Goal: Task Accomplishment & Management: Use online tool/utility

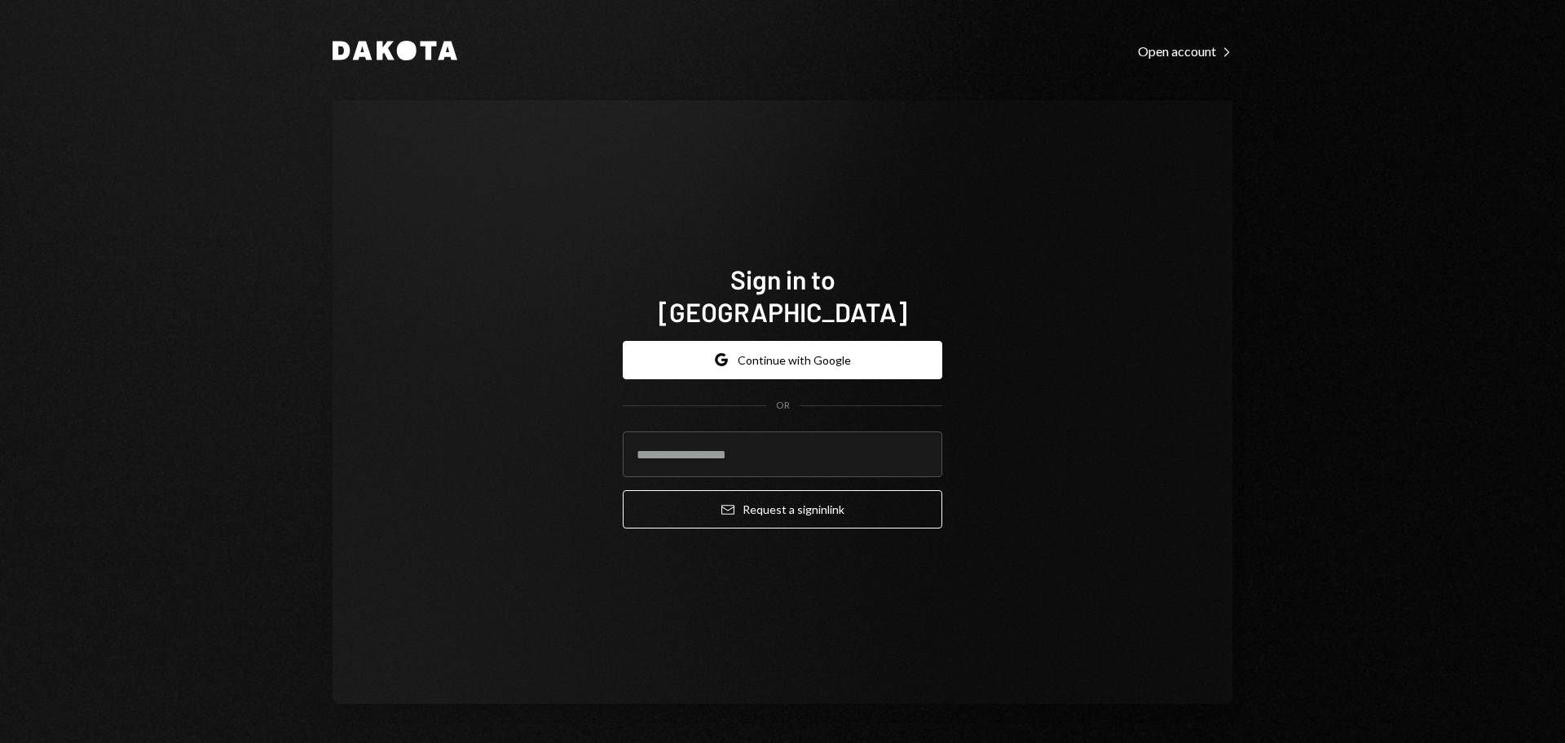
click at [630, 172] on div "Sign in to Dakota Google Continue with Google OR Email Request a sign in link" at bounding box center [783, 401] width 900 height 603
click at [758, 341] on button "Google Continue with Google" at bounding box center [783, 360] width 320 height 38
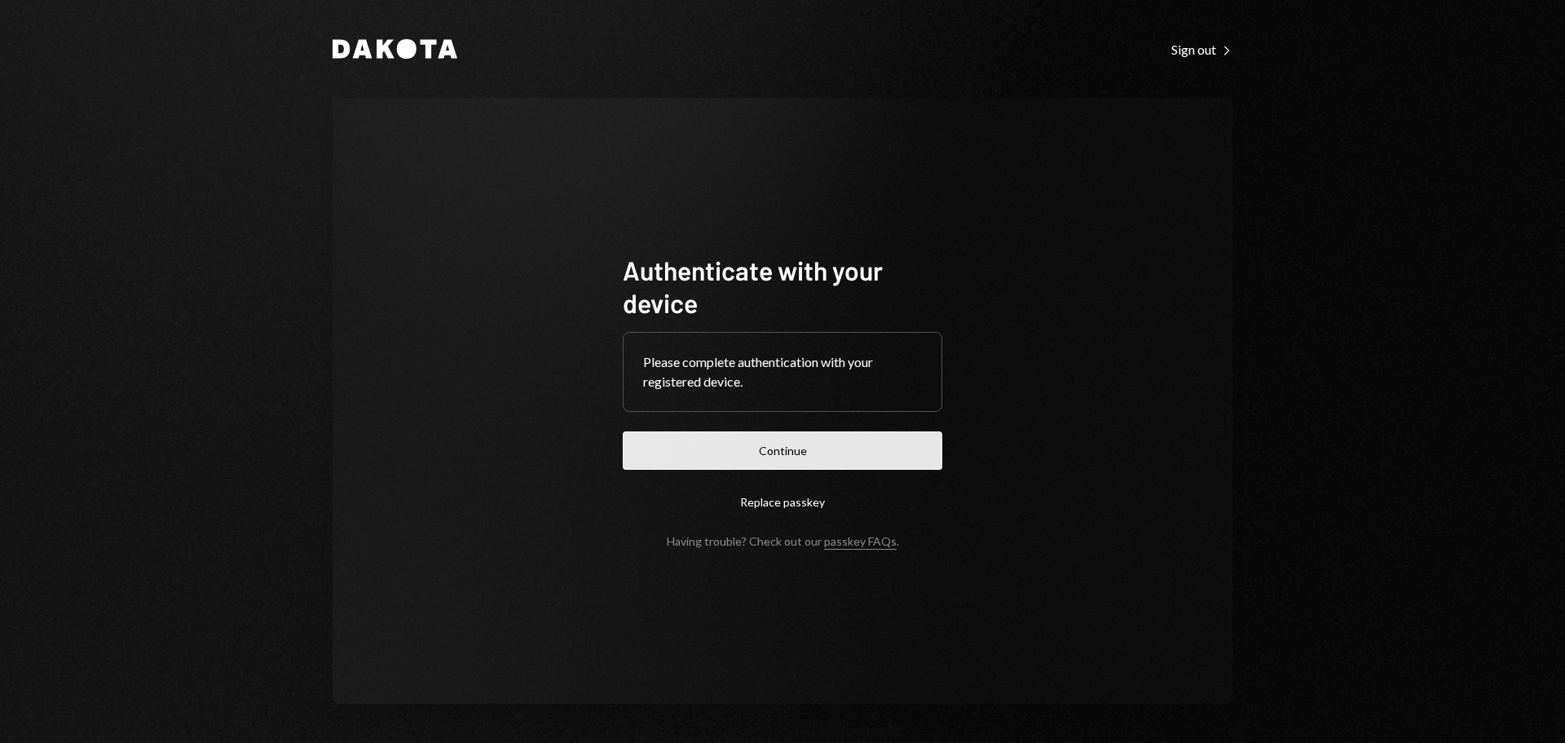
click at [803, 457] on button "Continue" at bounding box center [783, 450] width 320 height 38
click at [761, 450] on button "Continue" at bounding box center [783, 450] width 320 height 38
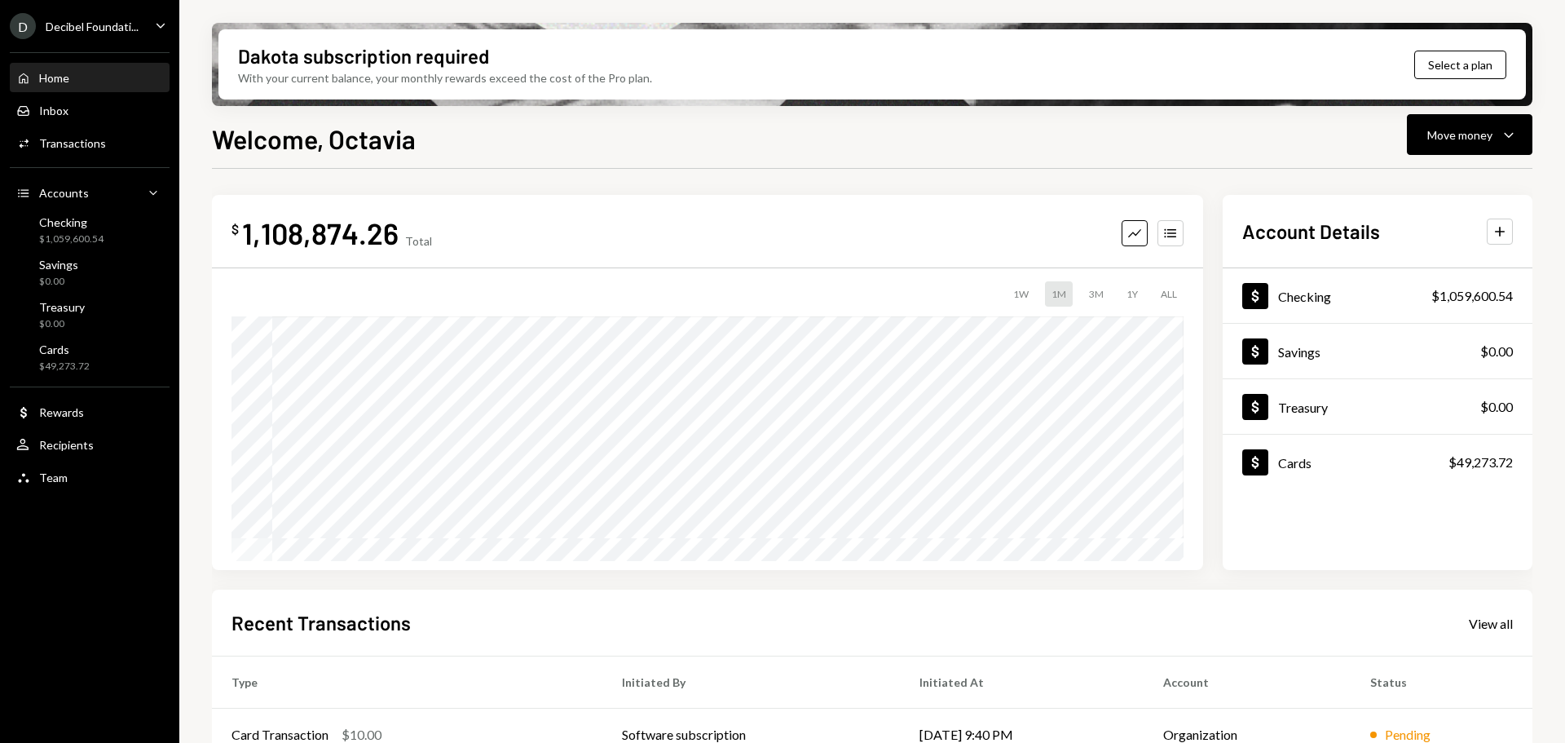
click at [148, 20] on div "D Decibel Foundati... Caret Down" at bounding box center [89, 26] width 179 height 26
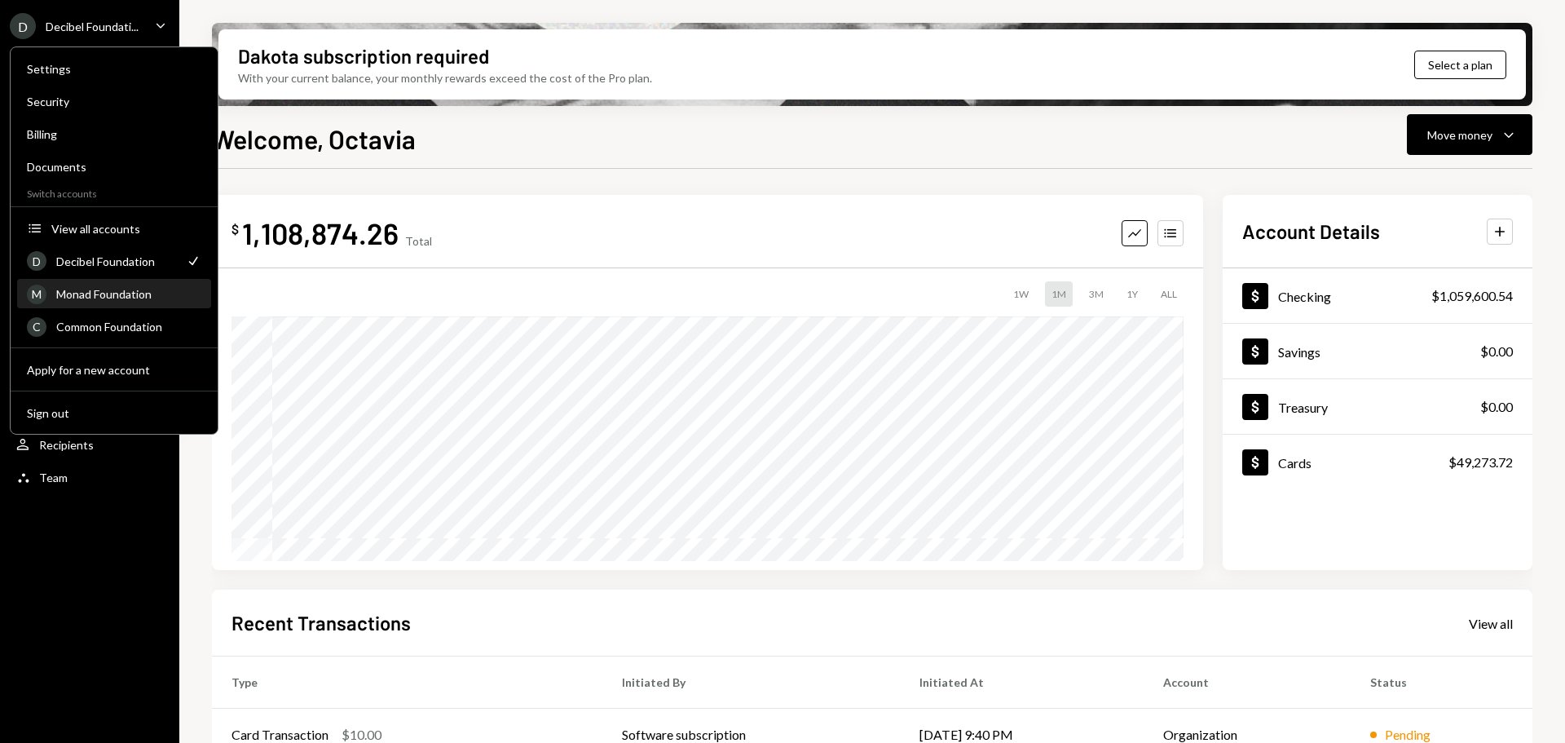
click at [86, 298] on div "Monad Foundation" at bounding box center [128, 294] width 145 height 14
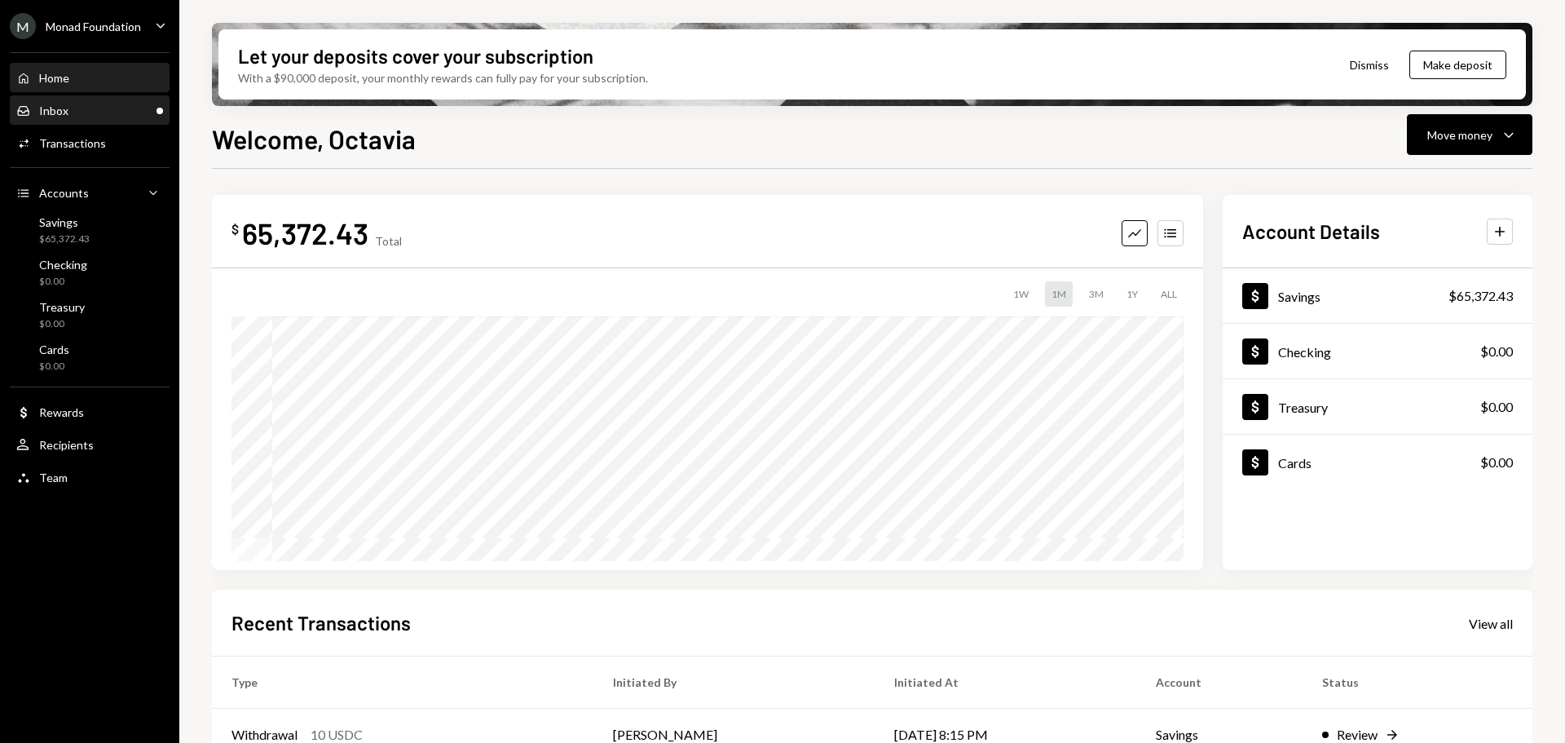
click at [68, 105] on div "Inbox Inbox" at bounding box center [89, 111] width 147 height 15
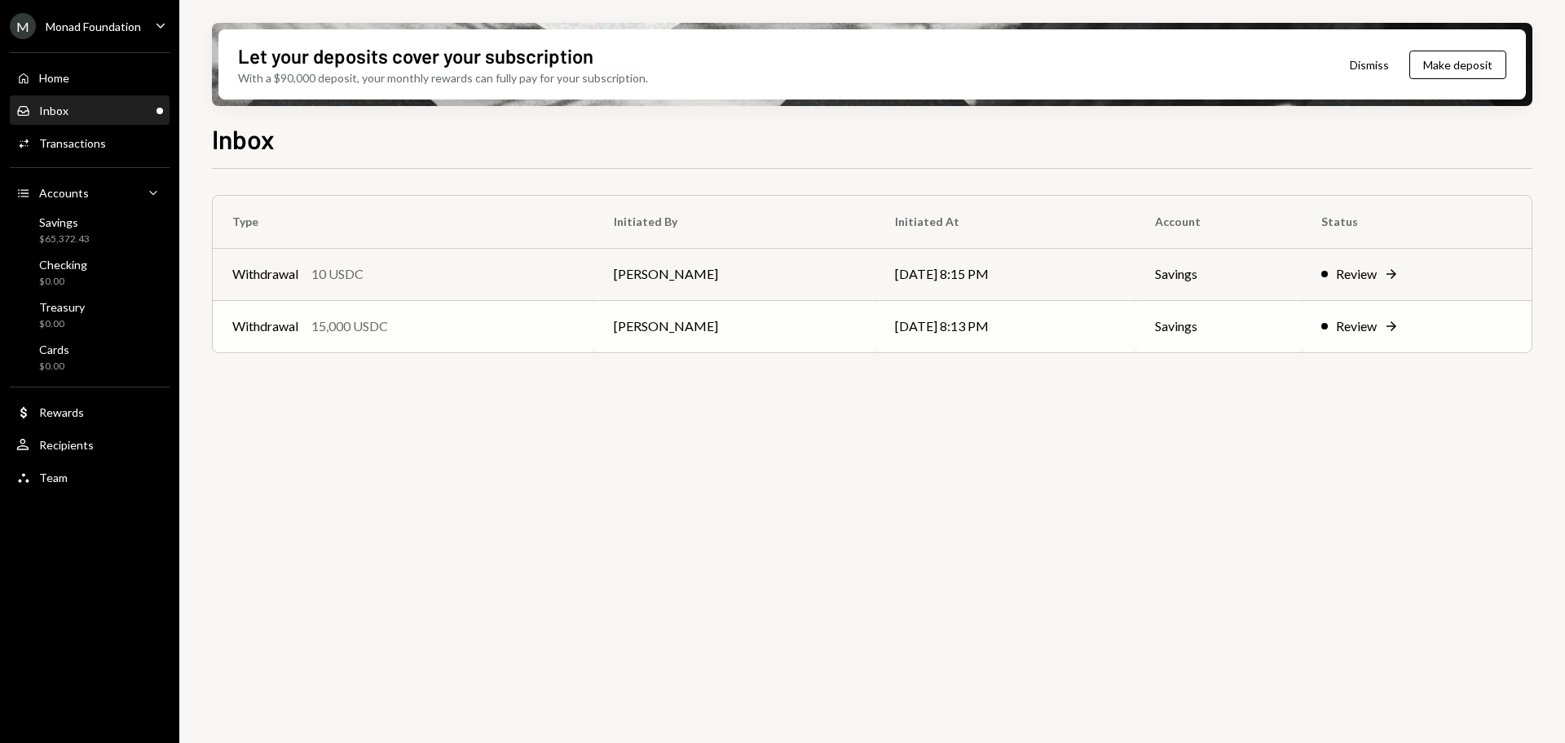
click at [484, 326] on div "Withdrawal 15,000 USDC" at bounding box center [403, 326] width 342 height 20
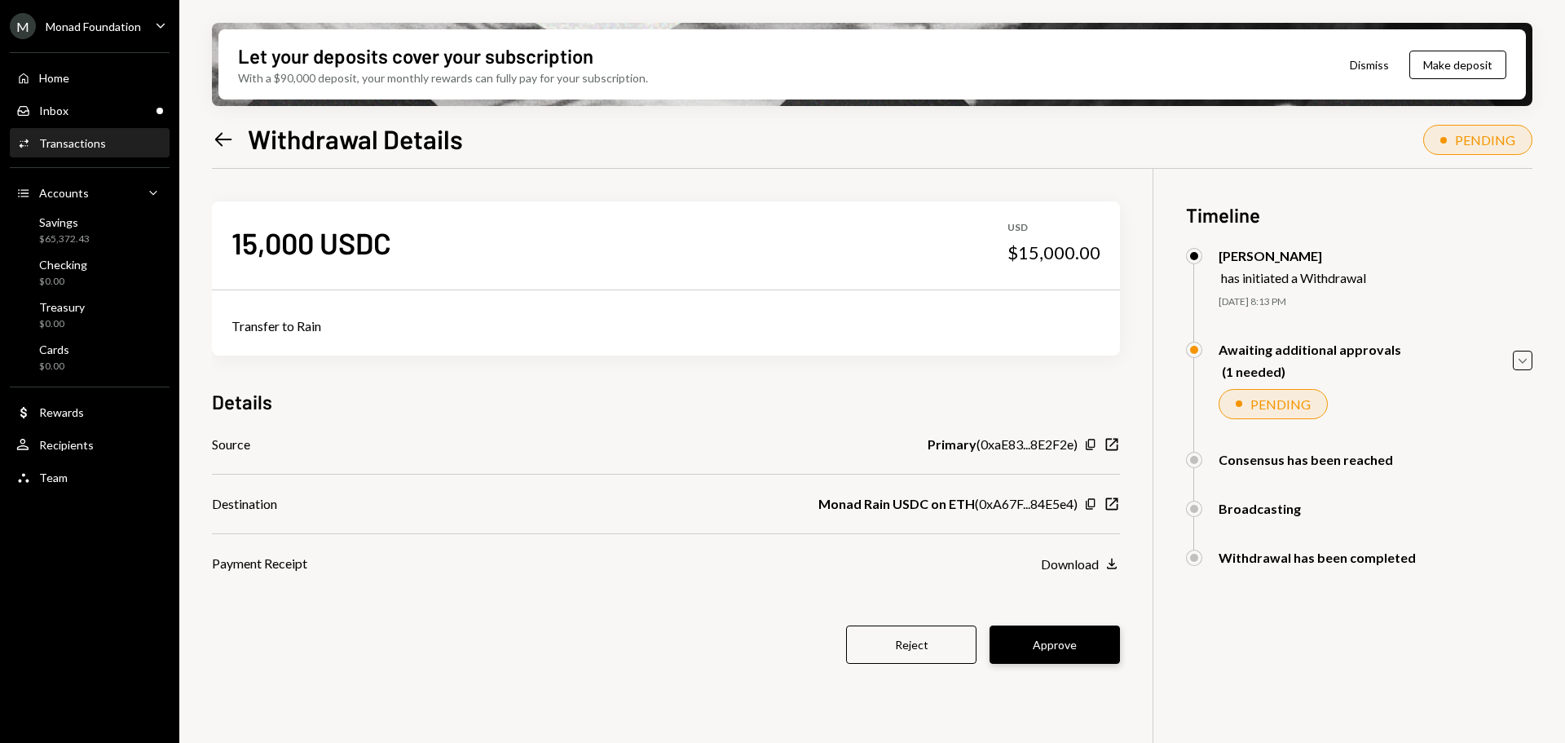
click at [1077, 647] on button "Approve" at bounding box center [1055, 644] width 130 height 38
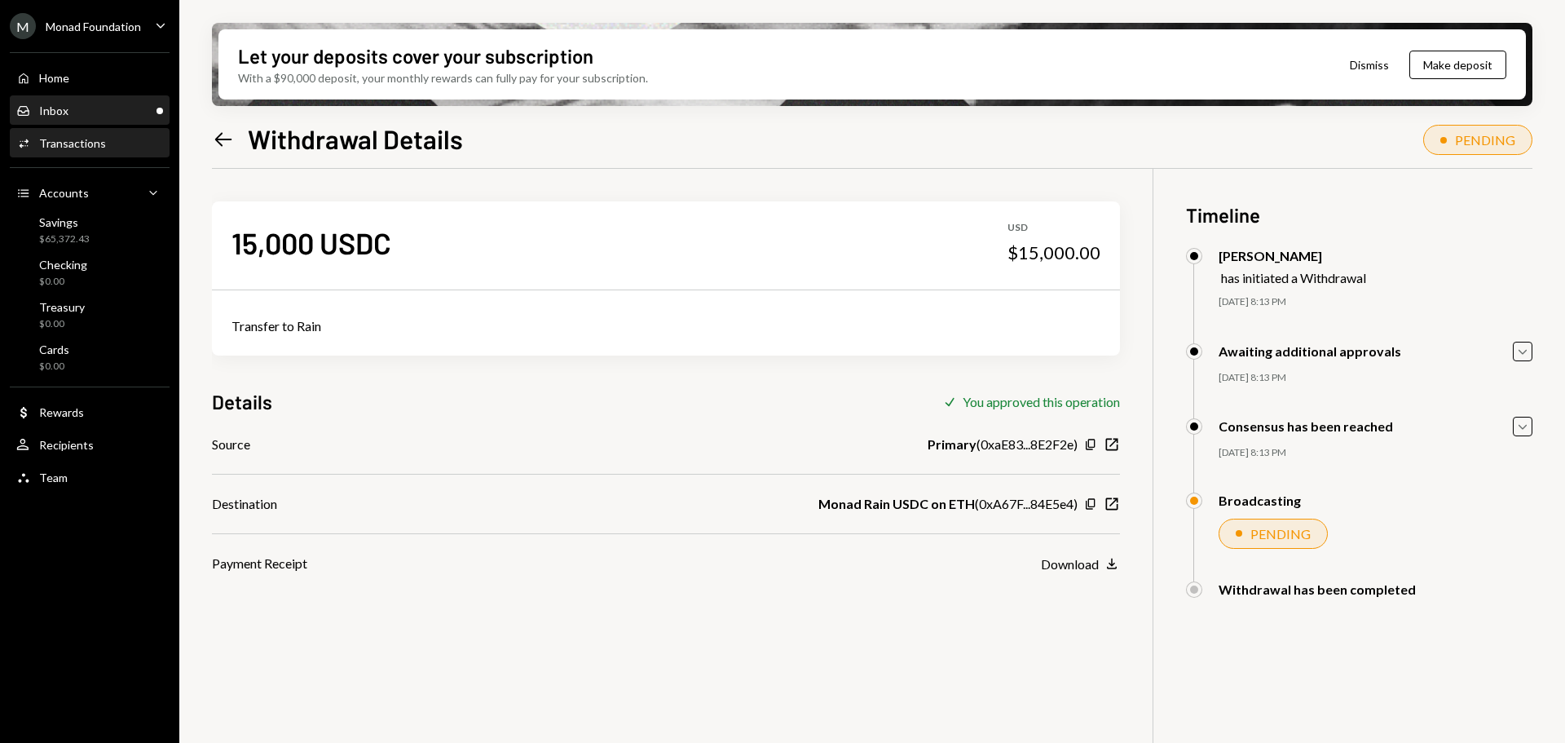
click at [70, 98] on div "Inbox Inbox" at bounding box center [89, 111] width 147 height 28
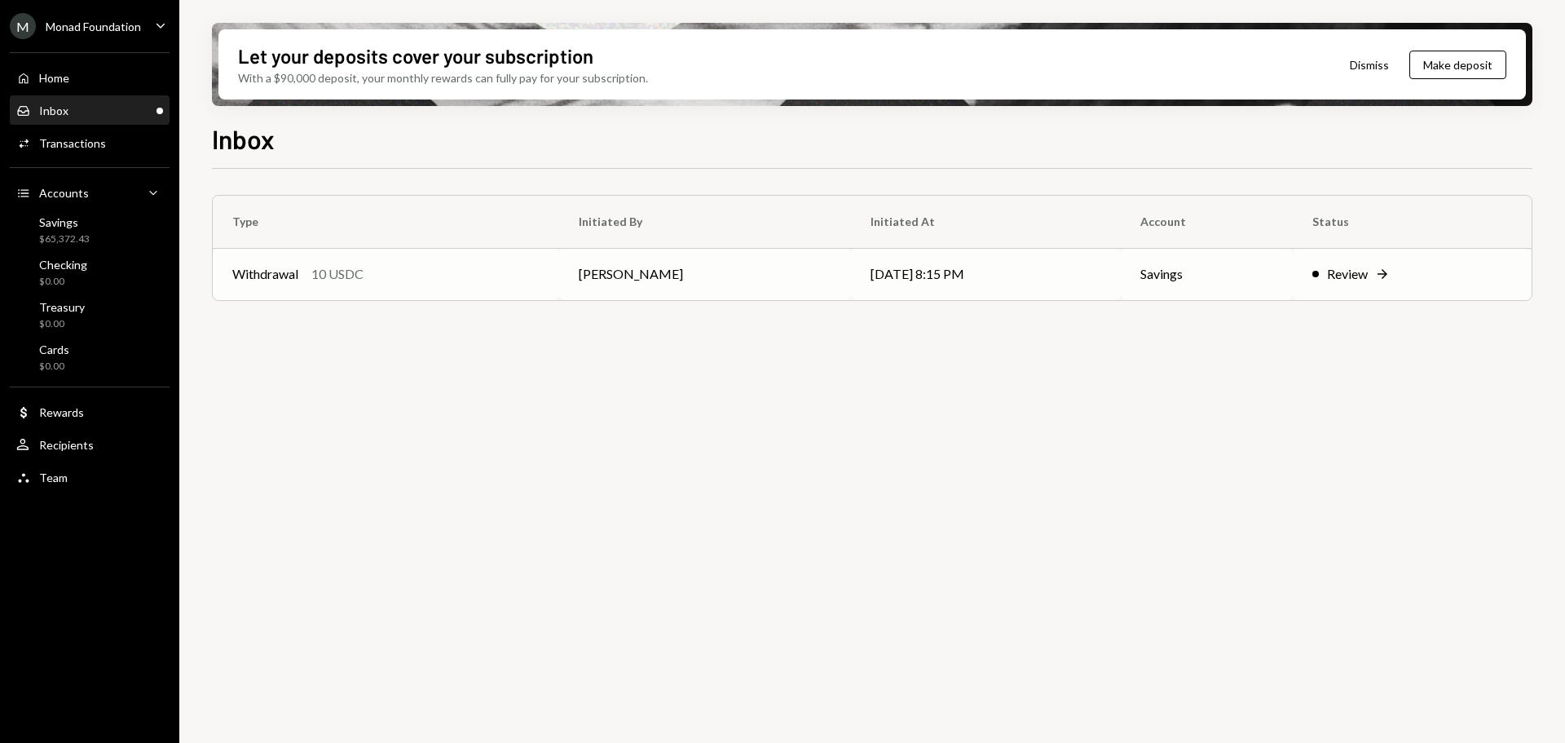
click at [519, 279] on div "Withdrawal 10 USDC" at bounding box center [385, 274] width 307 height 20
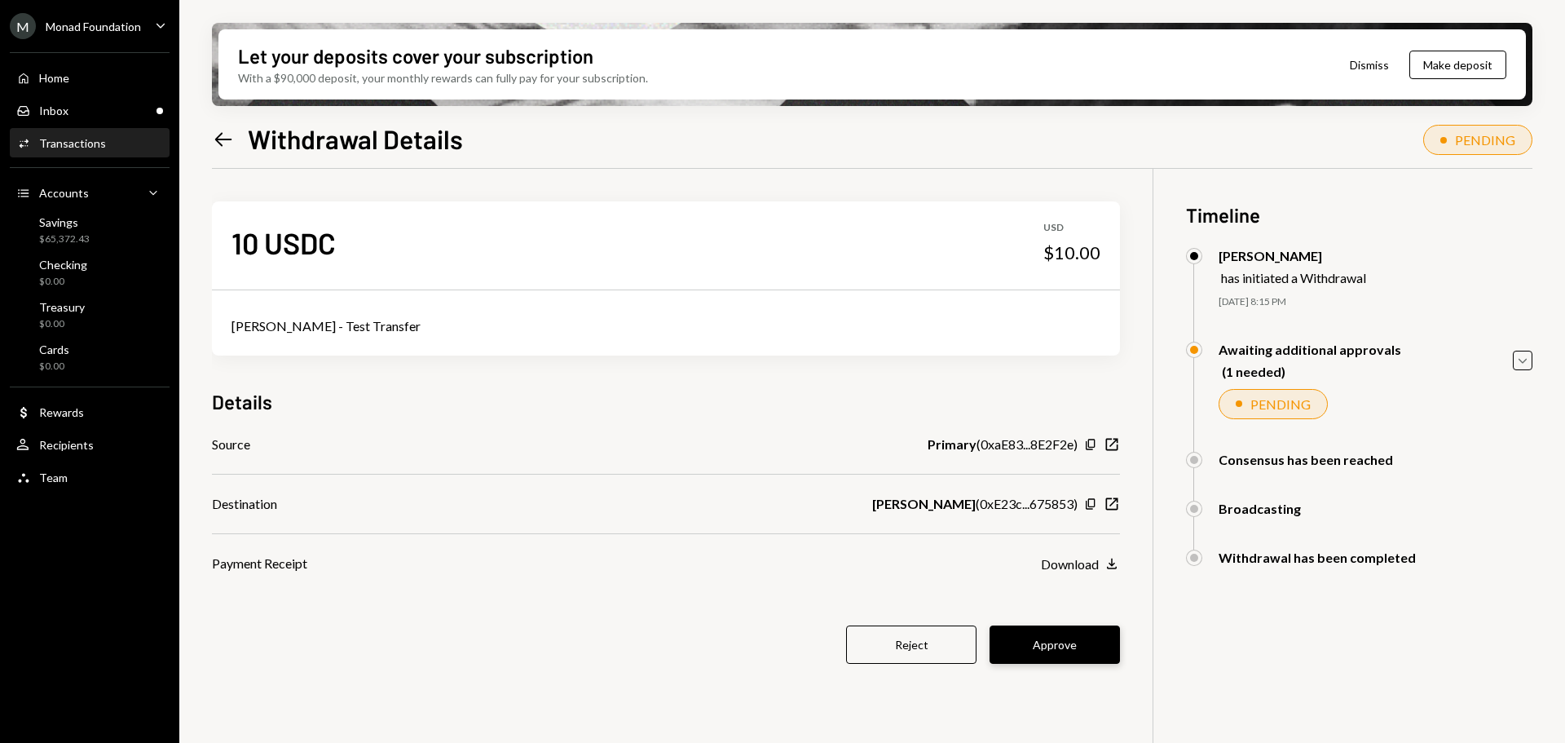
click at [1056, 644] on button "Approve" at bounding box center [1055, 644] width 130 height 38
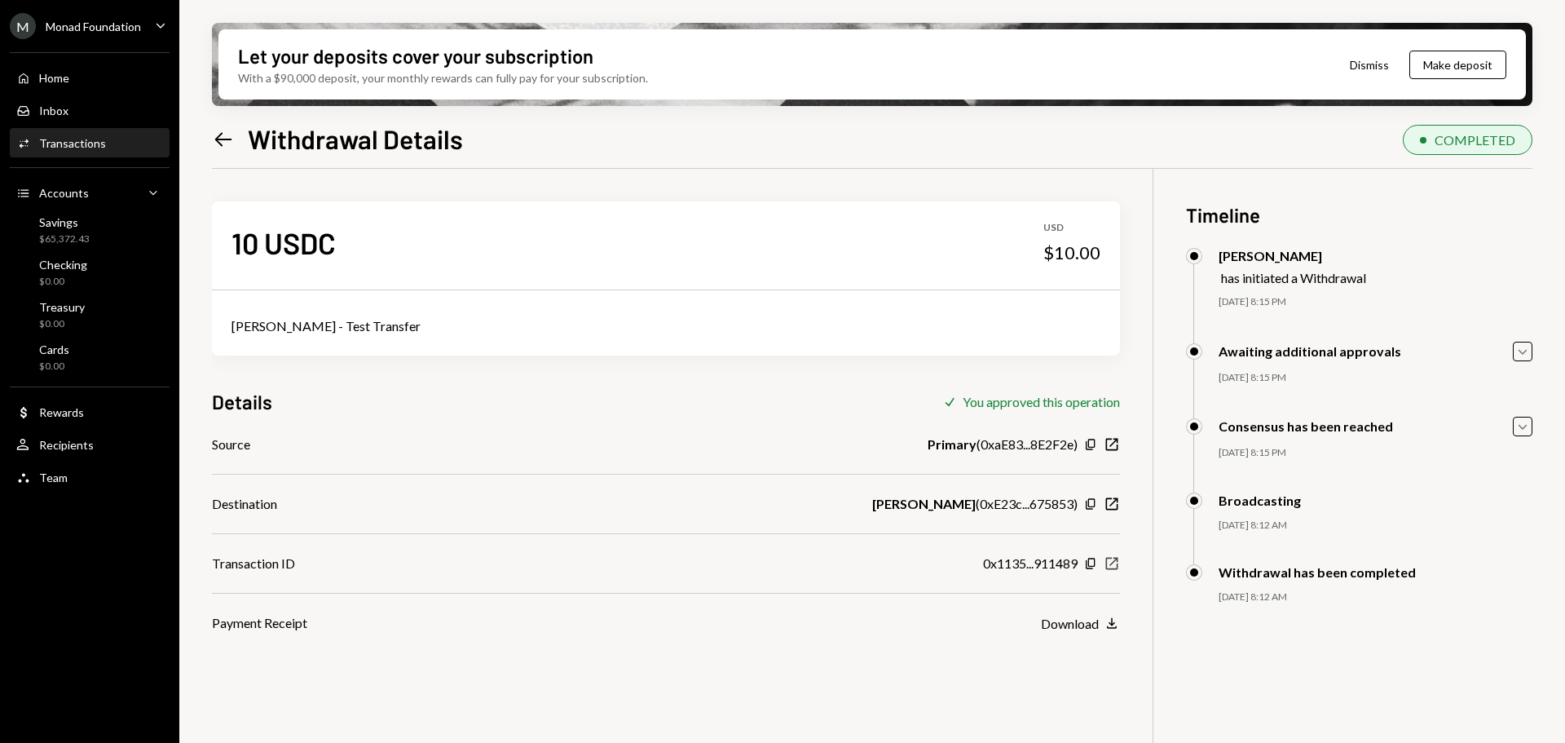
click at [1118, 564] on icon "button" at bounding box center [1112, 564] width 12 height 12
